Goal: Navigation & Orientation: Understand site structure

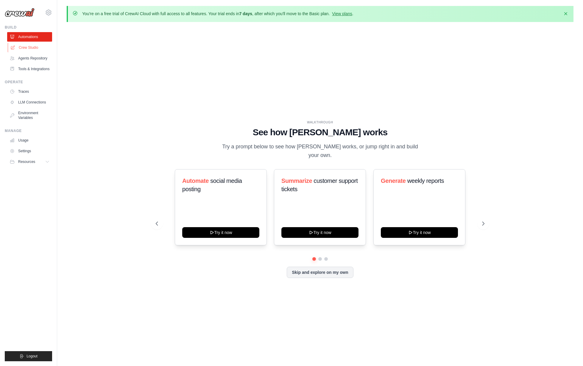
click at [34, 47] on link "Crew Studio" at bounding box center [30, 48] width 45 height 10
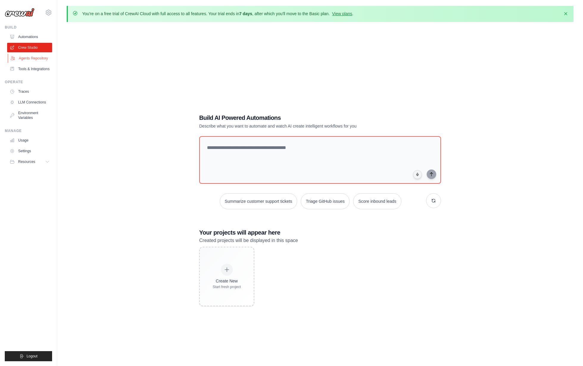
click at [33, 58] on link "Agents Repository" at bounding box center [30, 59] width 45 height 10
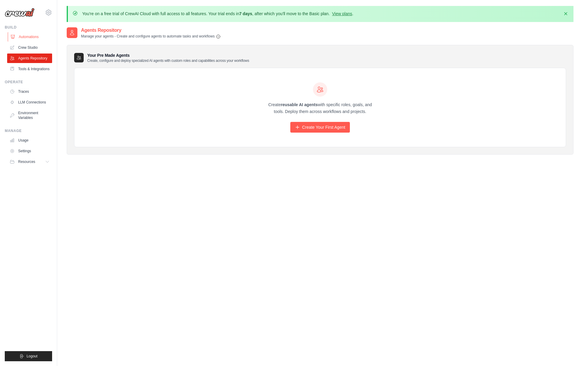
click at [24, 36] on link "Automations" at bounding box center [30, 37] width 45 height 10
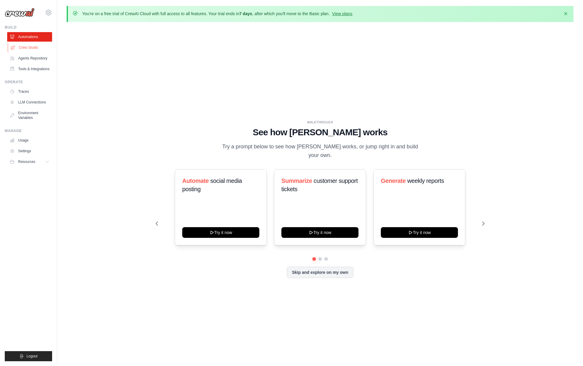
click at [26, 48] on link "Crew Studio" at bounding box center [30, 48] width 45 height 10
click at [31, 38] on link "Automations" at bounding box center [30, 37] width 45 height 10
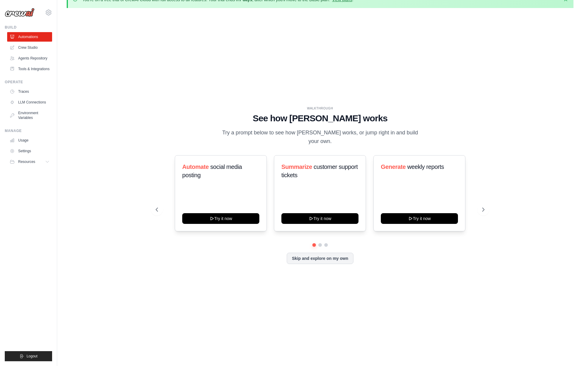
scroll to position [15, 0]
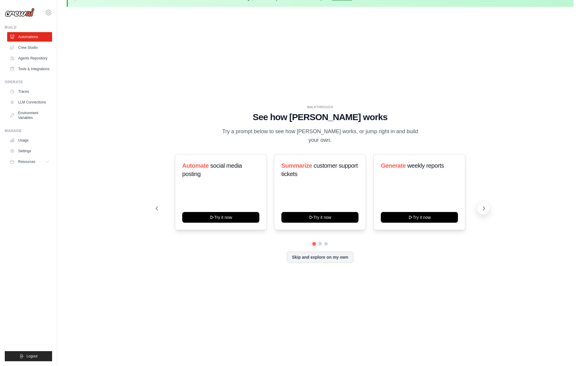
click at [481, 209] on icon at bounding box center [484, 209] width 6 height 6
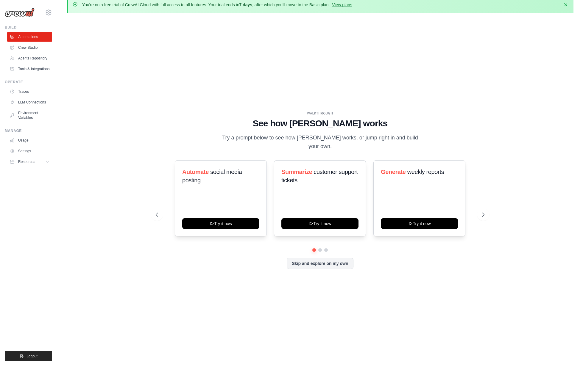
scroll to position [0, 0]
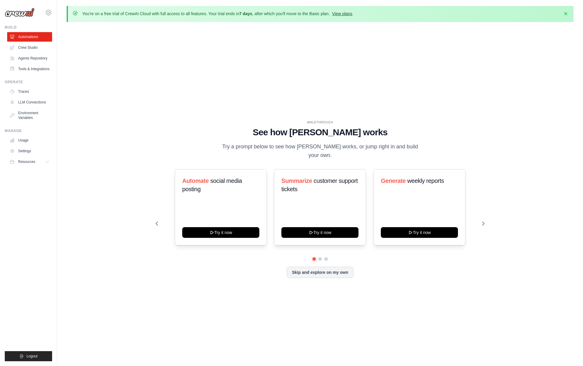
click at [352, 13] on link "View plans" at bounding box center [342, 13] width 20 height 5
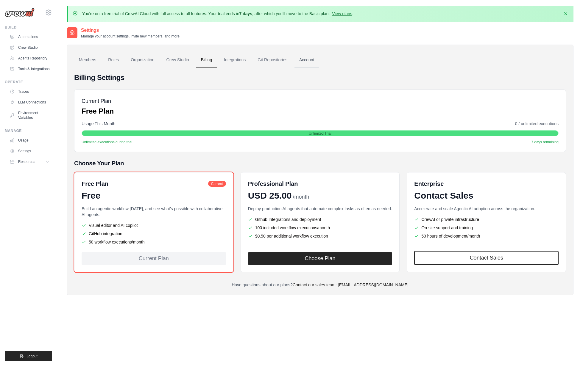
click at [318, 58] on link "Account" at bounding box center [306, 60] width 25 height 16
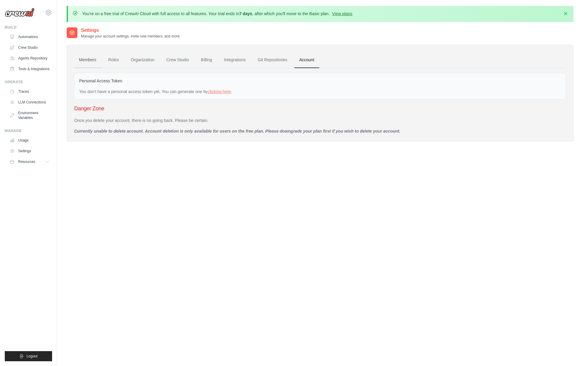
click at [88, 57] on link "Members" at bounding box center [87, 60] width 27 height 16
